Goal: Transaction & Acquisition: Download file/media

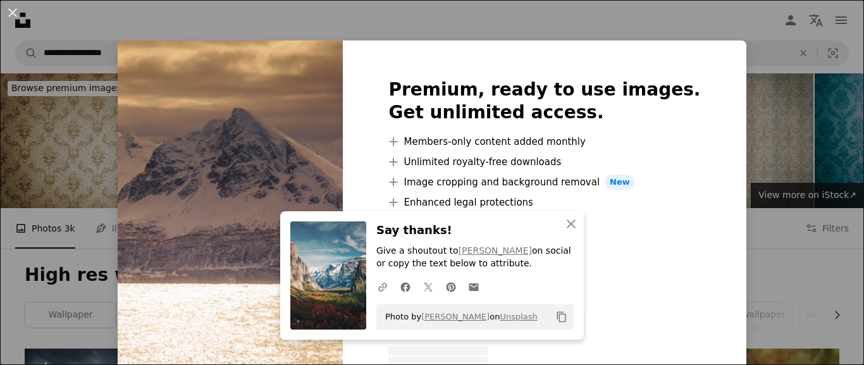
scroll to position [459, 0]
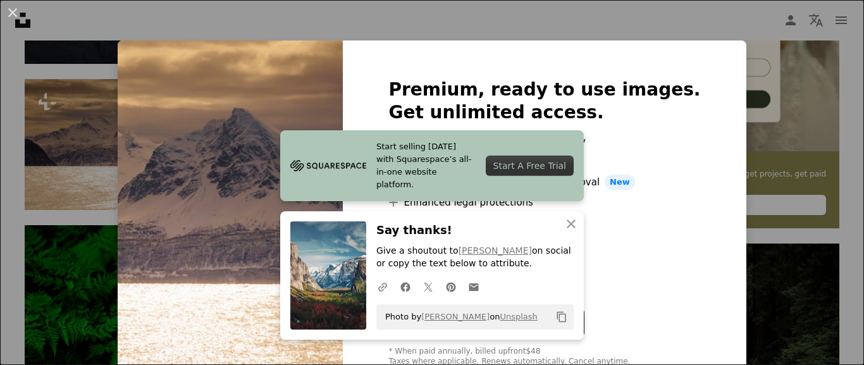
click at [446, 32] on div "An X shape Start selling [DATE] with Squarespace’s all-in-one website platform.…" at bounding box center [432, 182] width 864 height 365
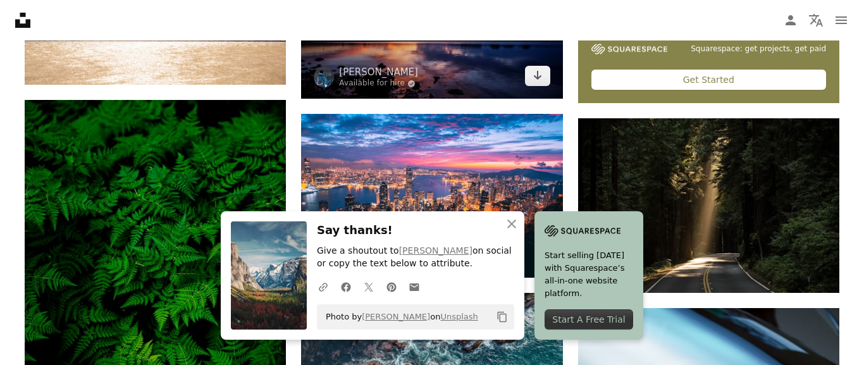
scroll to position [601, 0]
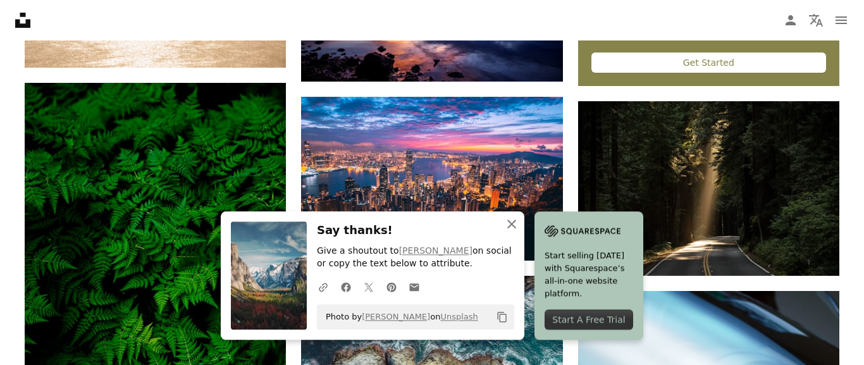
click at [514, 222] on icon "button" at bounding box center [511, 223] width 9 height 9
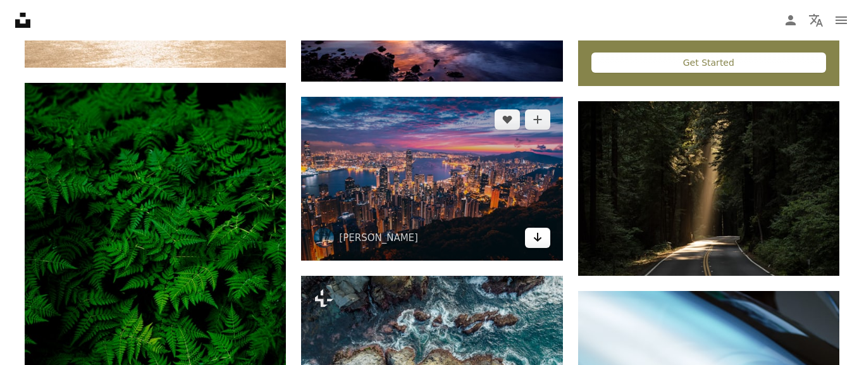
click at [538, 242] on icon "Arrow pointing down" at bounding box center [537, 237] width 10 height 15
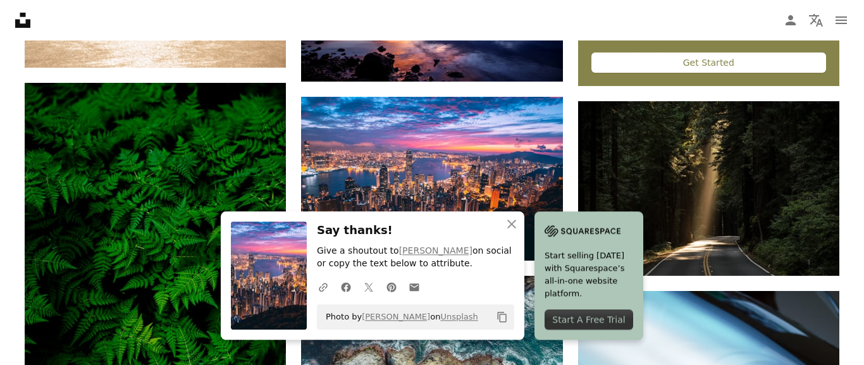
click at [405, 16] on nav "Unsplash logo Unsplash Home A photo Pen Tool A compass A stack of folders Downl…" at bounding box center [432, 20] width 864 height 40
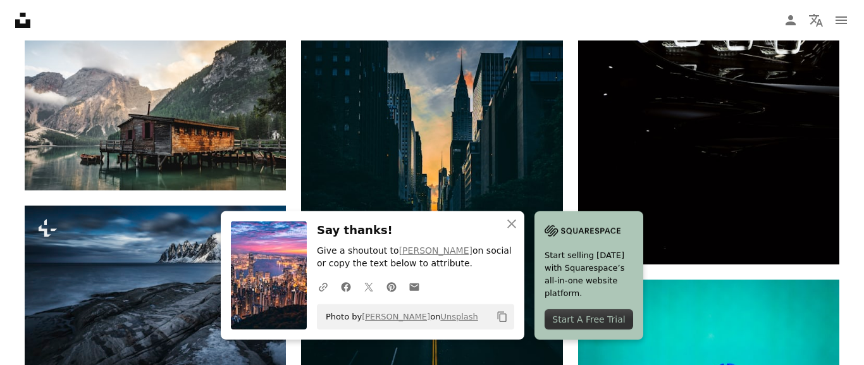
scroll to position [1102, 0]
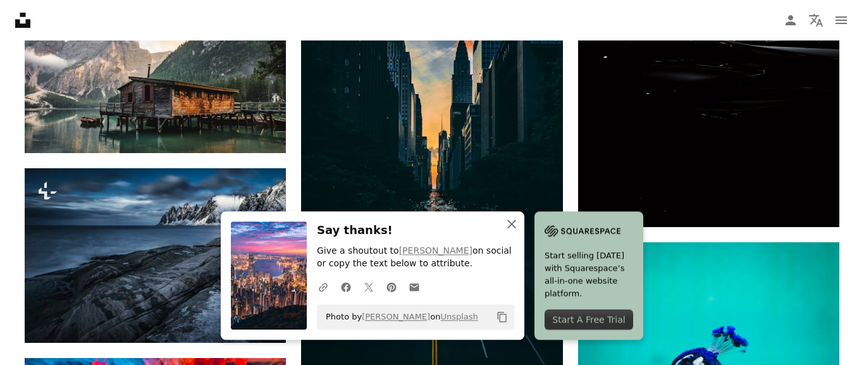
click at [508, 225] on icon "An X shape" at bounding box center [511, 223] width 15 height 15
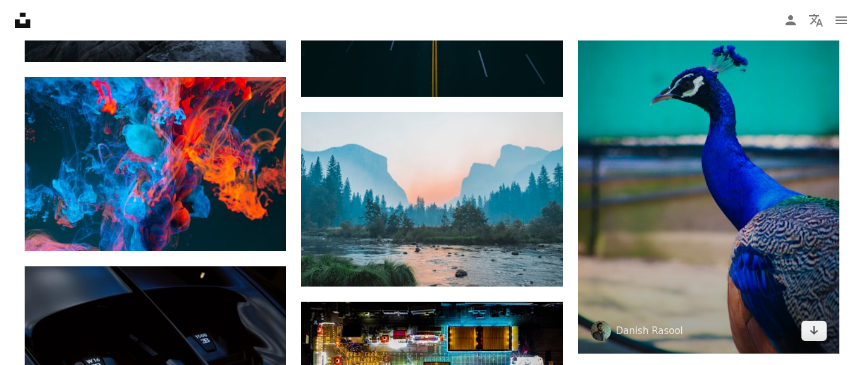
scroll to position [1399, 0]
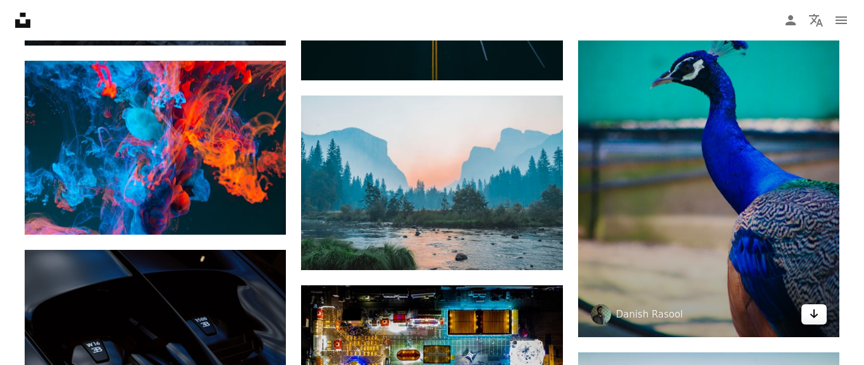
click at [813, 309] on icon "Download" at bounding box center [814, 313] width 8 height 9
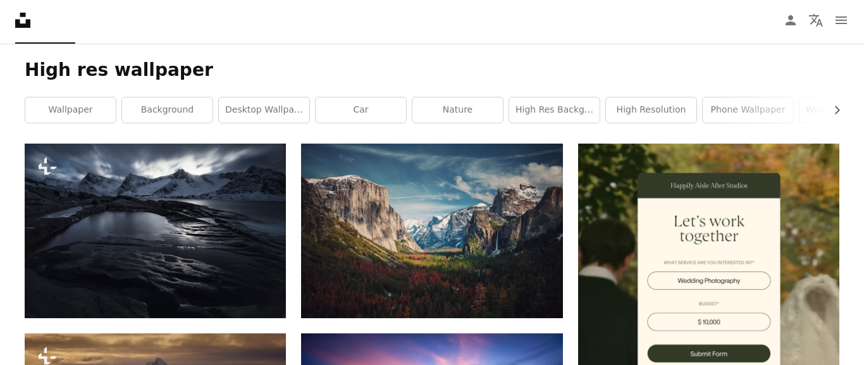
scroll to position [0, 0]
